Goal: Information Seeking & Learning: Learn about a topic

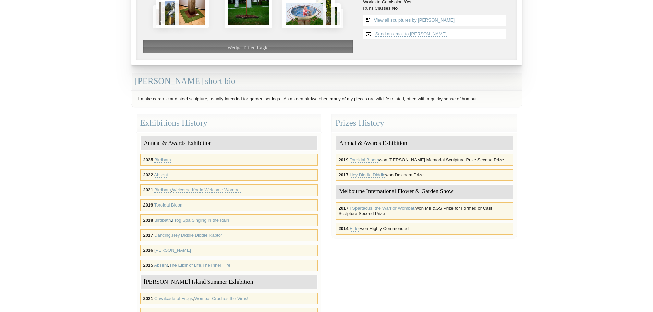
scroll to position [137, 0]
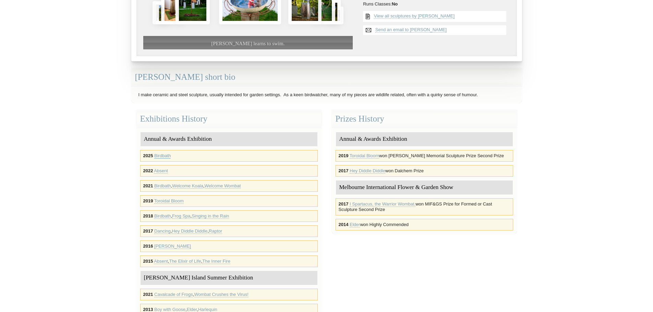
click at [163, 154] on link "Birdbath" at bounding box center [162, 155] width 16 height 5
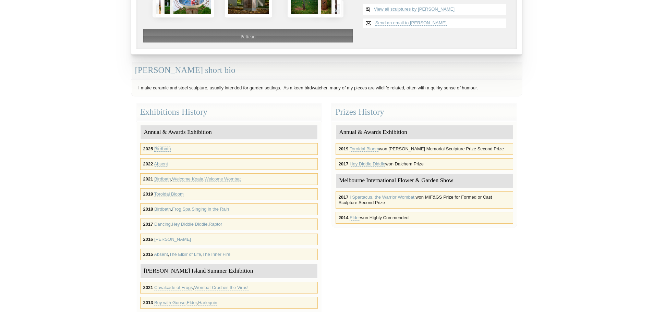
scroll to position [69, 0]
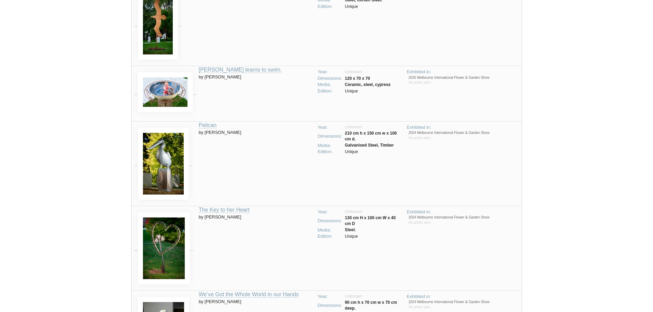
scroll to position [163, 0]
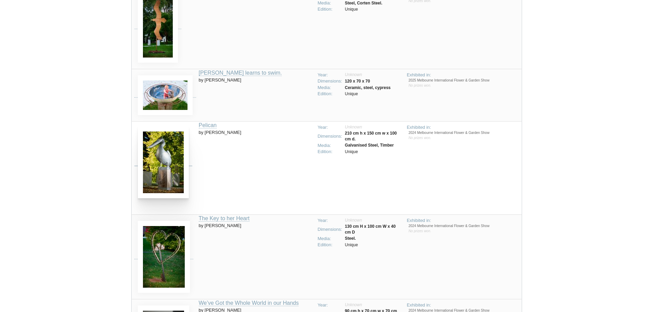
click at [170, 169] on img at bounding box center [163, 163] width 51 height 72
click at [165, 166] on img at bounding box center [163, 163] width 51 height 72
click at [165, 153] on img at bounding box center [163, 163] width 51 height 72
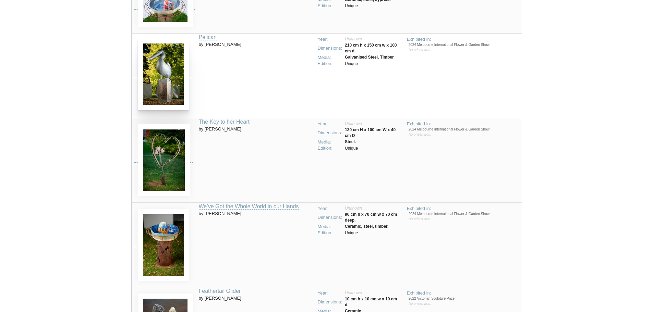
scroll to position [266, 0]
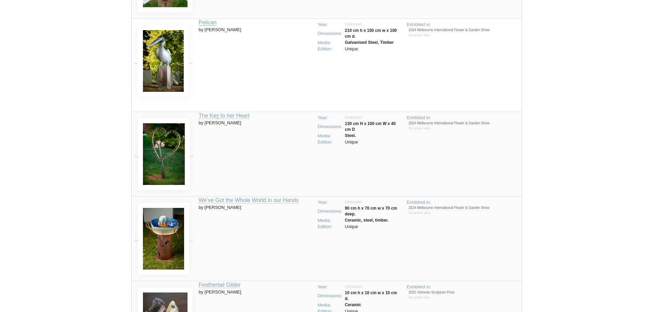
click at [214, 21] on link "Pelican" at bounding box center [208, 23] width 18 height 6
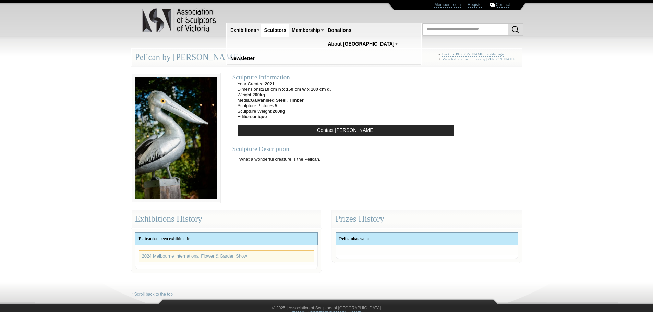
click at [182, 124] on img at bounding box center [175, 138] width 89 height 130
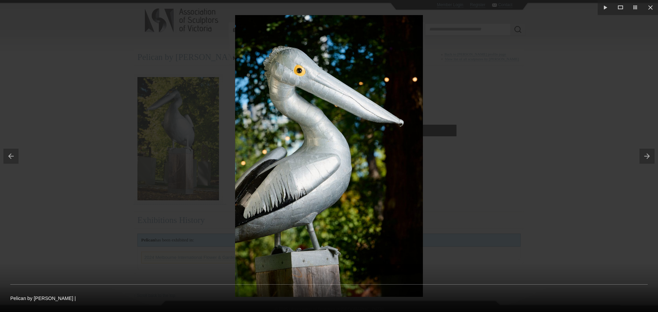
click at [535, 183] on div at bounding box center [329, 156] width 658 height 312
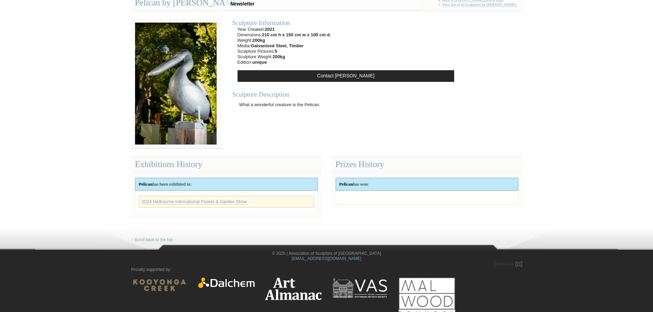
scroll to position [59, 0]
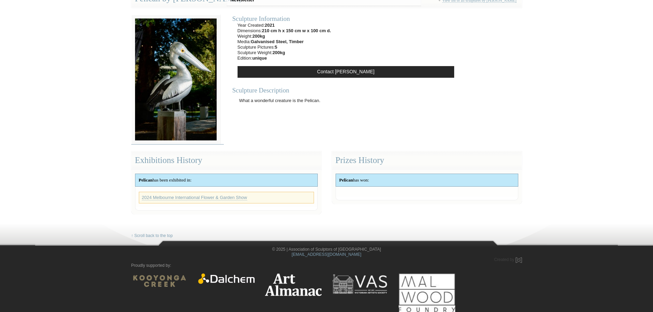
click at [163, 72] on img at bounding box center [175, 80] width 89 height 130
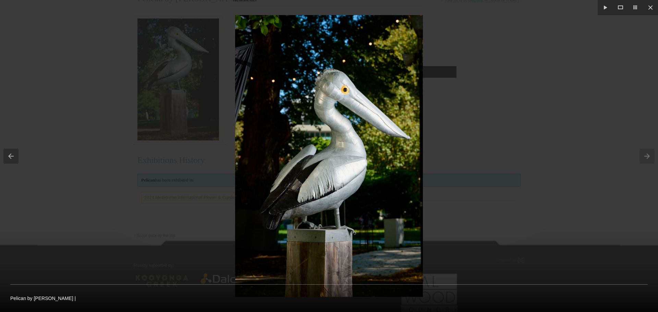
click at [528, 198] on div at bounding box center [329, 156] width 658 height 312
